Goal: Find contact information: Find contact information

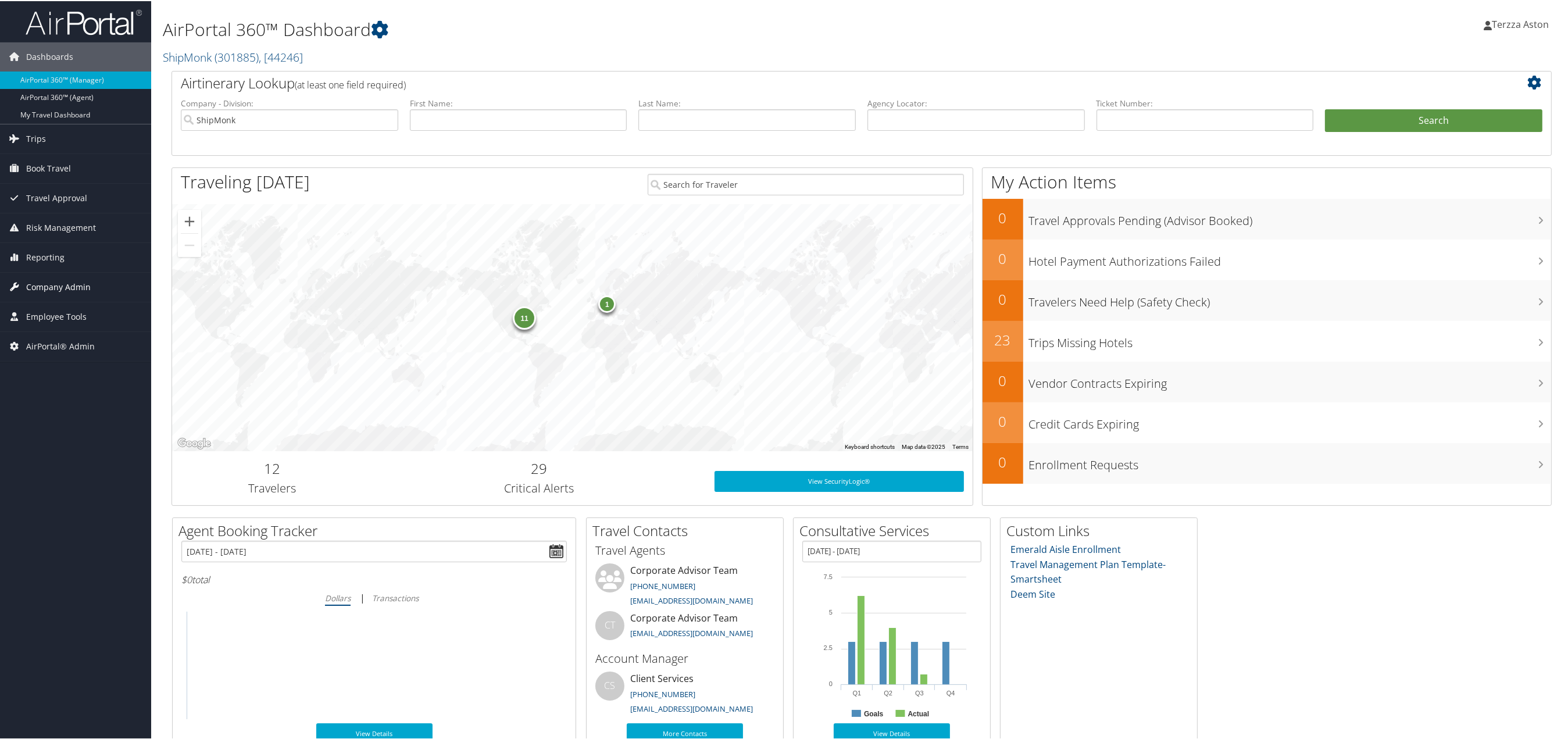
click at [60, 287] on span "Company Admin" at bounding box center [58, 286] width 64 height 29
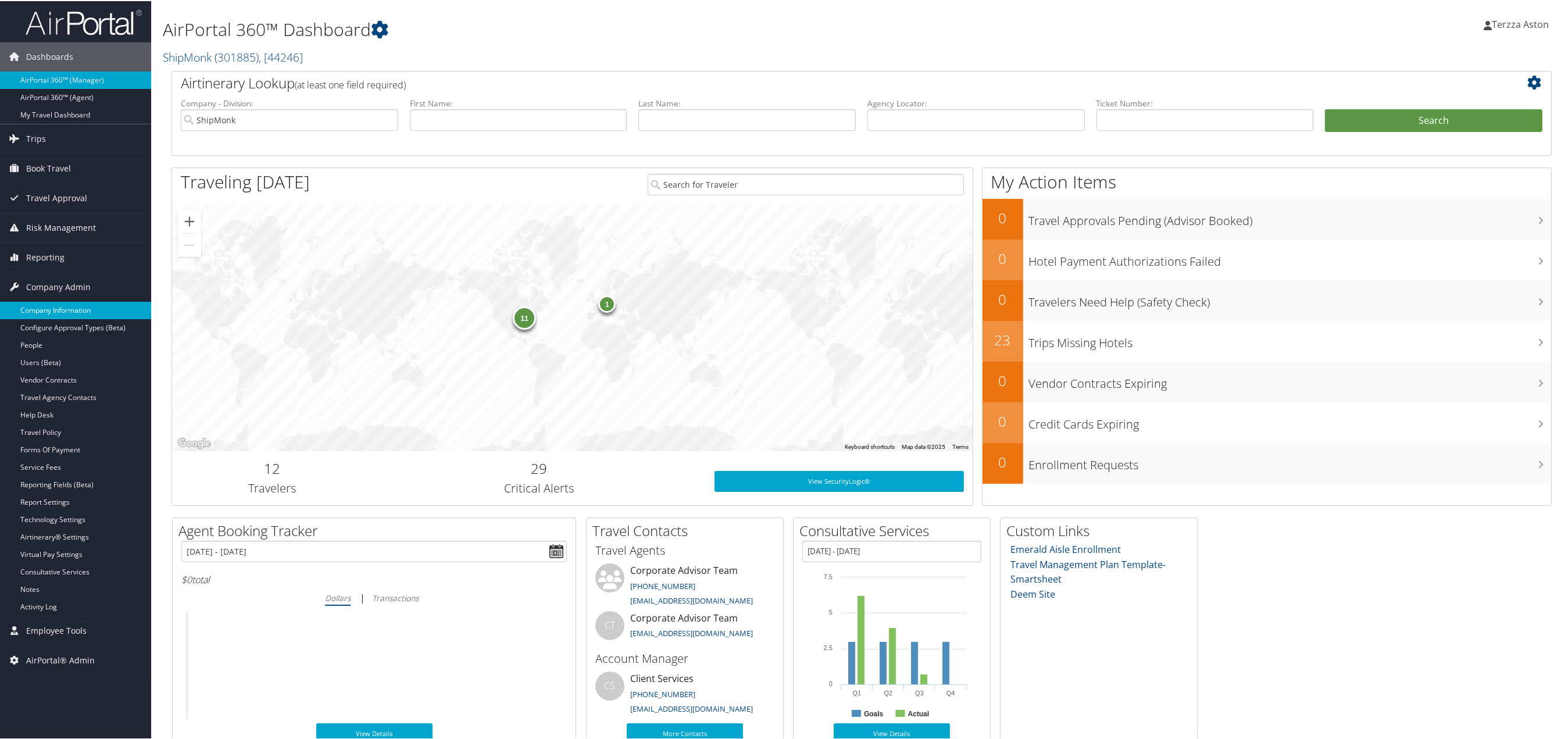
click at [70, 306] on link "Company Information" at bounding box center [76, 310] width 151 height 18
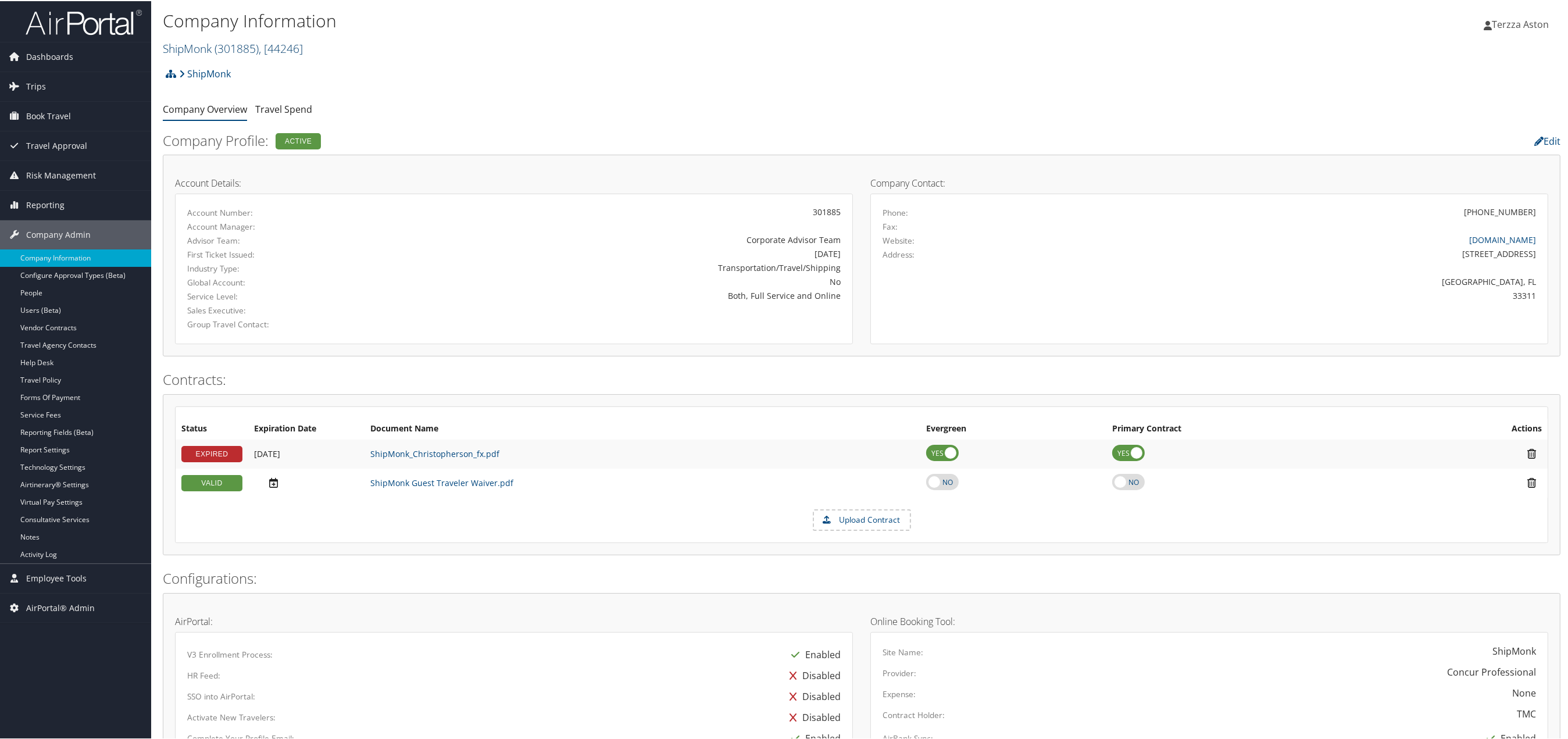
click at [213, 47] on link "ShipMonk ( 301885 ) , [ 44246 ]" at bounding box center [232, 47] width 140 height 16
click at [213, 66] on input "search" at bounding box center [240, 69] width 153 height 21
type input "domo"
click at [199, 96] on div "Account" at bounding box center [240, 102] width 165 height 11
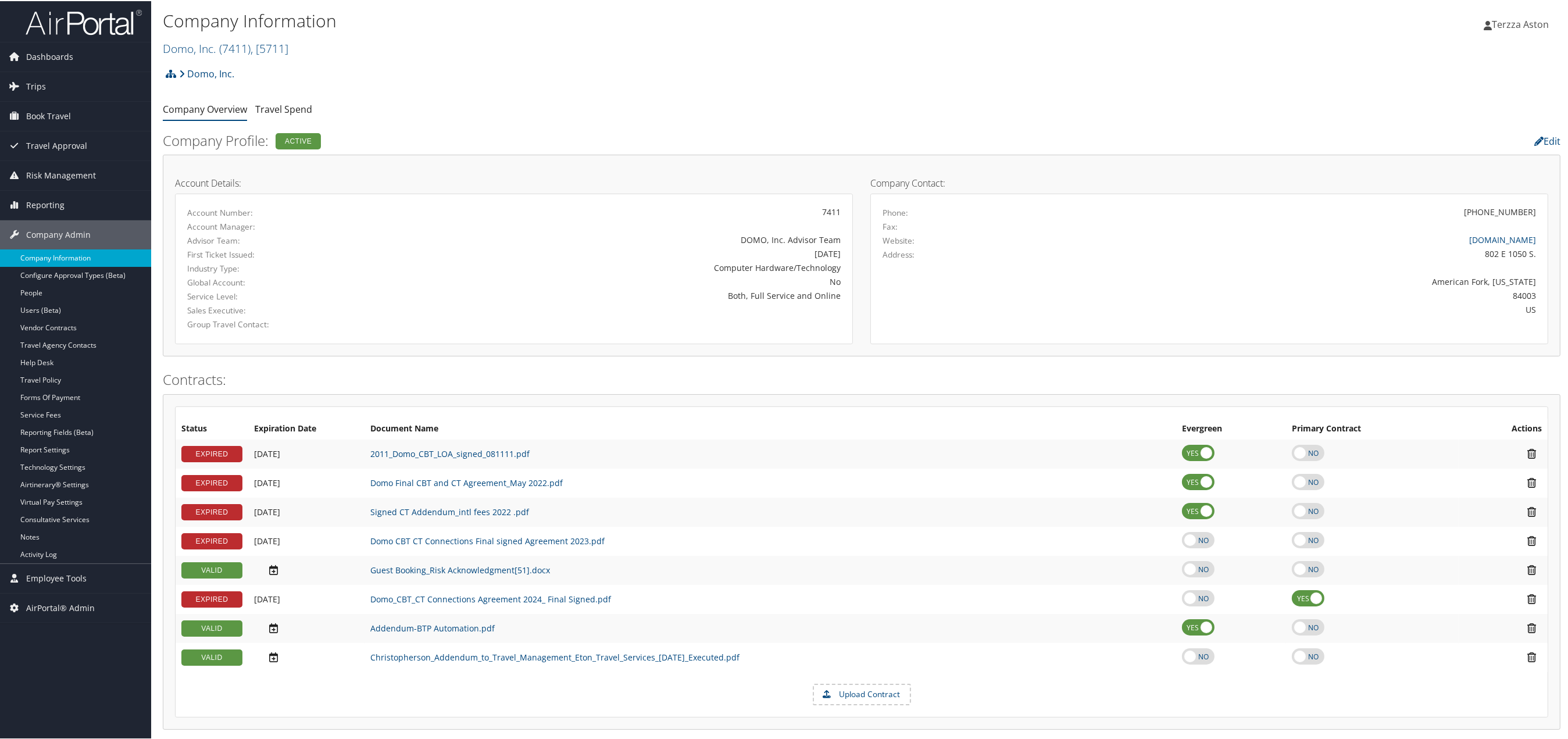
click at [89, 251] on link "Company Information" at bounding box center [76, 257] width 151 height 18
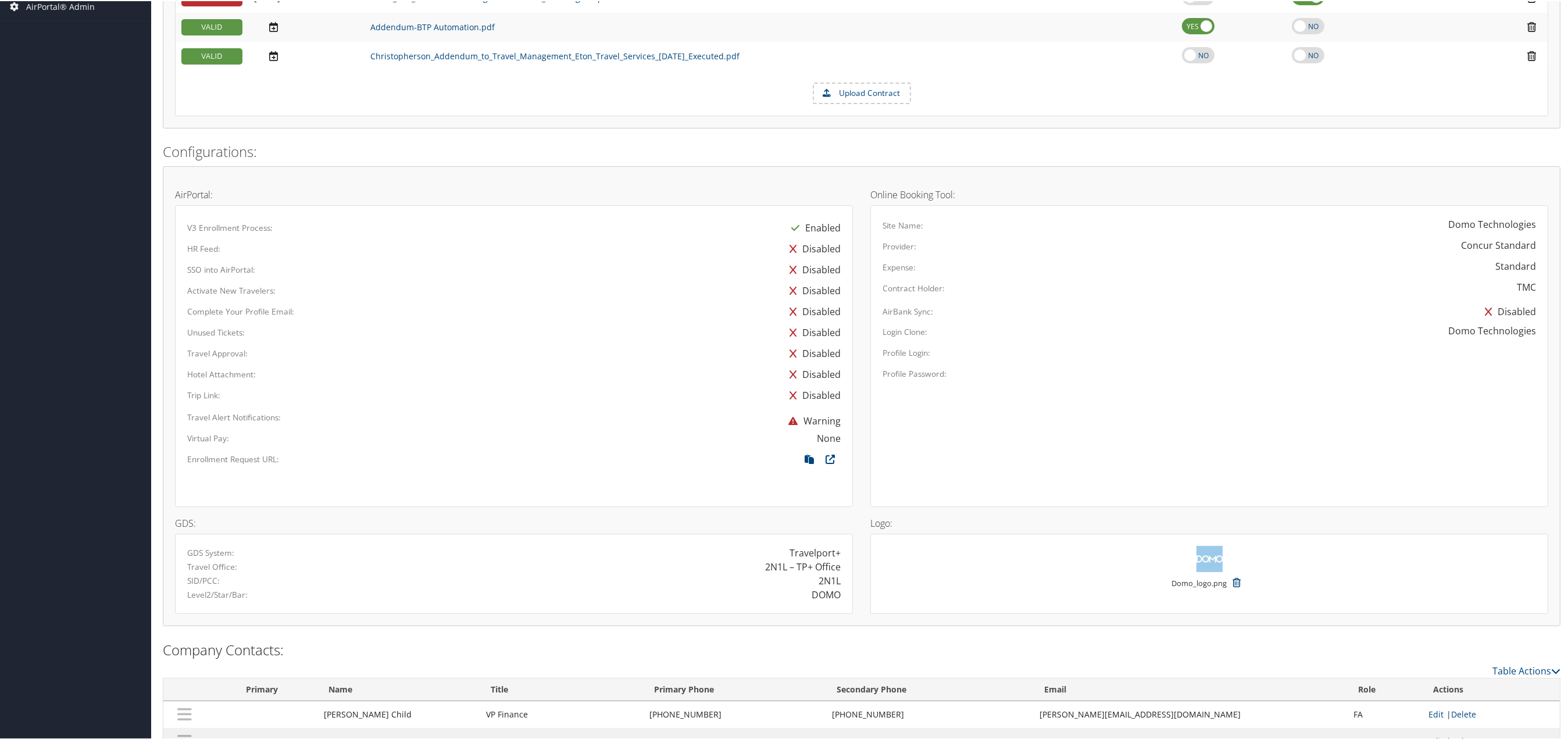
scroll to position [664, 0]
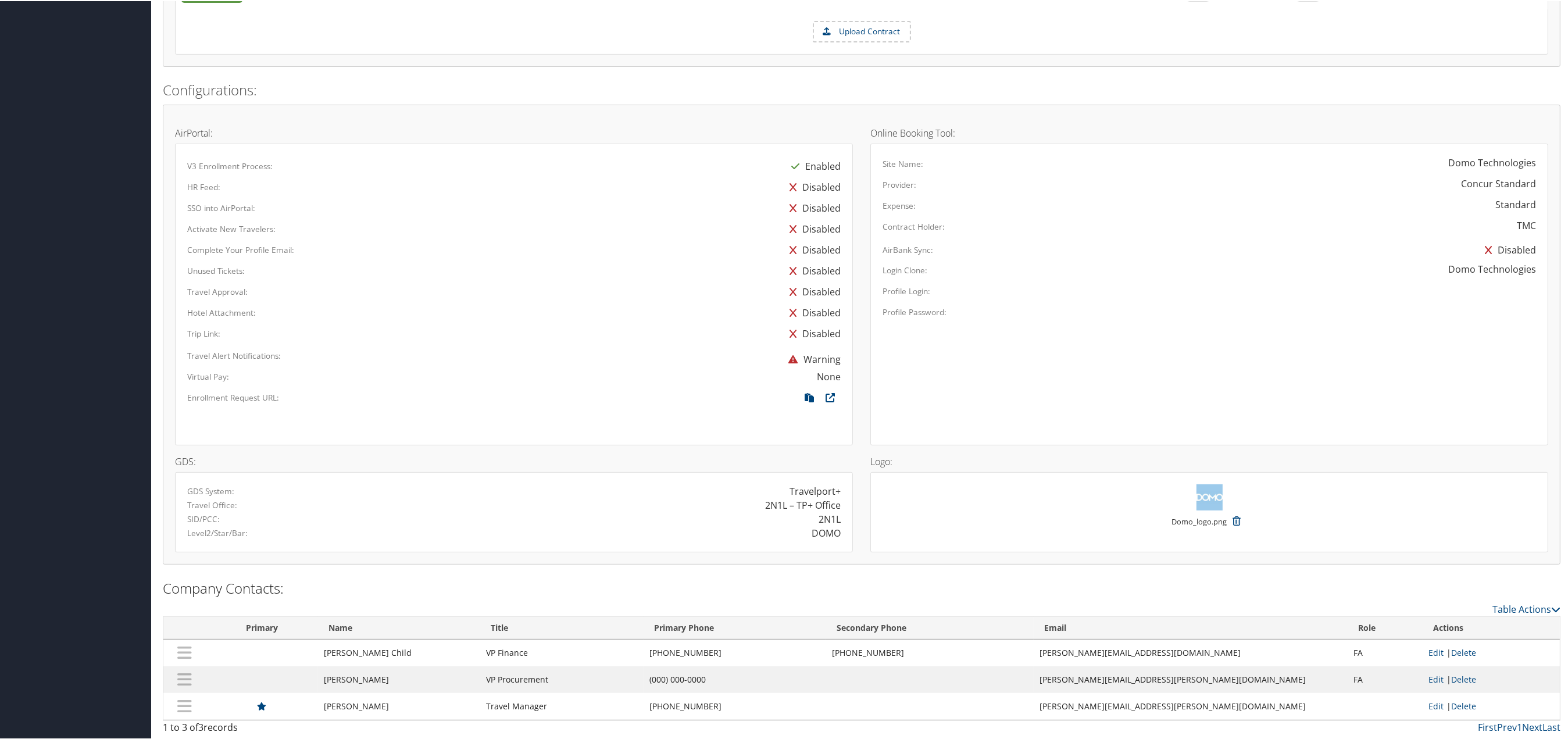
drag, startPoint x: 660, startPoint y: 655, endPoint x: 711, endPoint y: 651, distance: 51.2
click at [711, 651] on td "[PHONE_NUMBER]" at bounding box center [736, 652] width 183 height 27
drag, startPoint x: 661, startPoint y: 653, endPoint x: 723, endPoint y: 647, distance: 62.3
click at [723, 647] on td "[PHONE_NUMBER]" at bounding box center [736, 652] width 183 height 27
copy td "801) 899-4807"
